Goal: Task Accomplishment & Management: Complete application form

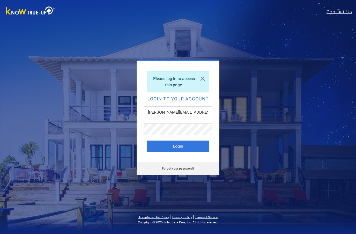
type input "andrew.brockfield@honeysair.net"
click at [178, 146] on button "Login" at bounding box center [178, 145] width 62 height 11
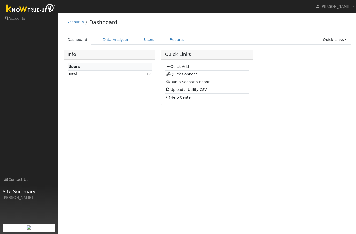
click at [187, 66] on link "Quick Add" at bounding box center [177, 66] width 23 height 4
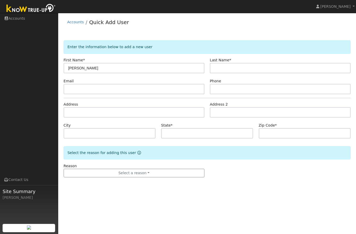
type input "JoDean"
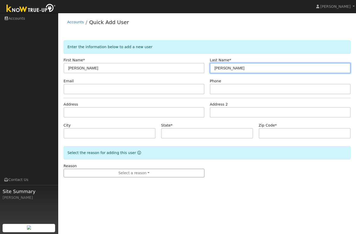
type input "Mendonca"
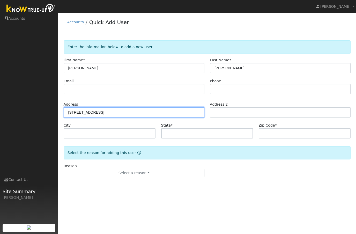
type input "437 7th Street"
type input "Gustine"
type input "CA"
type input "95322"
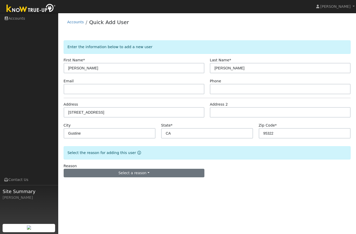
click at [108, 177] on button "Select a reason" at bounding box center [134, 173] width 141 height 9
click at [83, 190] on link "New customer adding solar" at bounding box center [92, 190] width 57 height 7
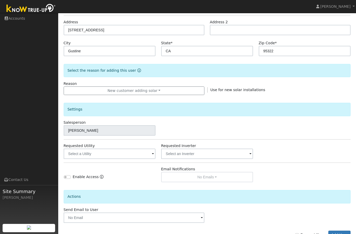
scroll to position [82, 0]
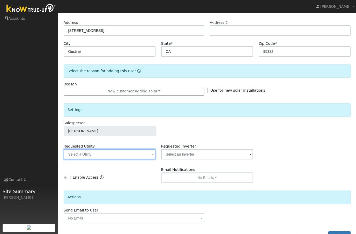
click at [89, 155] on input "text" at bounding box center [110, 154] width 92 height 10
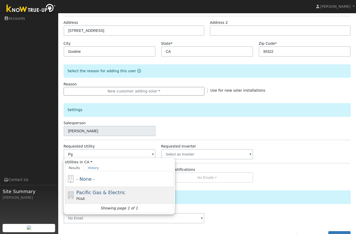
click at [81, 194] on span "Pacific Gas & Electric" at bounding box center [100, 191] width 49 height 5
type input "Pacific Gas & Electric"
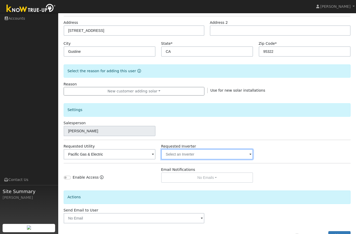
click at [184, 157] on input "text" at bounding box center [207, 154] width 92 height 10
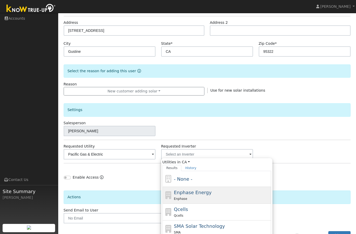
click at [174, 196] on div "Enphase" at bounding box center [222, 198] width 96 height 5
type input "Enphase Energy"
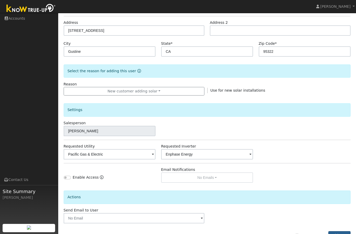
click at [342, 233] on button "Add User" at bounding box center [339, 235] width 22 height 9
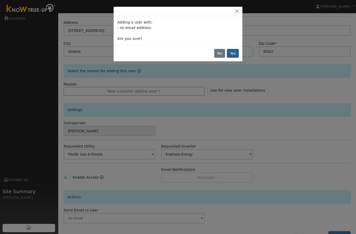
click at [235, 50] on button "Yes" at bounding box center [233, 53] width 12 height 9
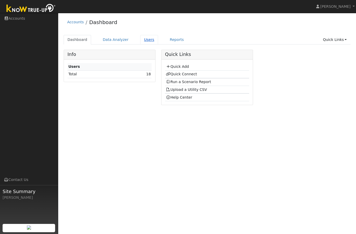
click at [140, 39] on link "Users" at bounding box center [149, 40] width 18 height 10
